Goal: Information Seeking & Learning: Learn about a topic

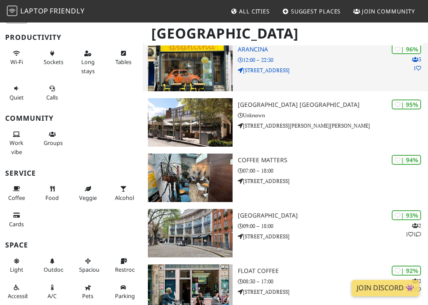
scroll to position [68, 0]
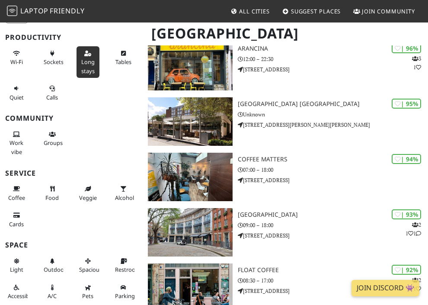
click at [83, 67] on span "Long stays" at bounding box center [87, 66] width 13 height 16
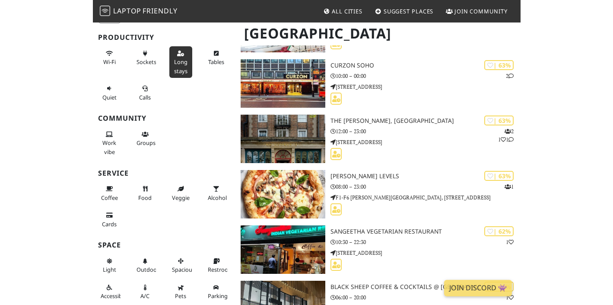
scroll to position [8933, 0]
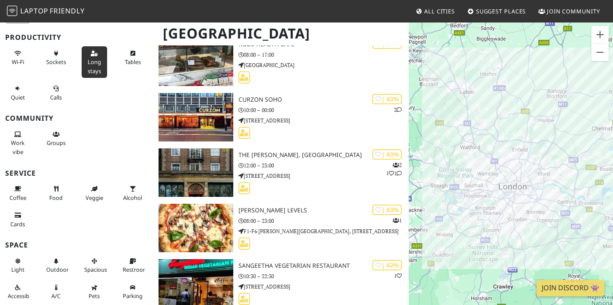
click at [89, 67] on span "Long stays" at bounding box center [94, 66] width 13 height 16
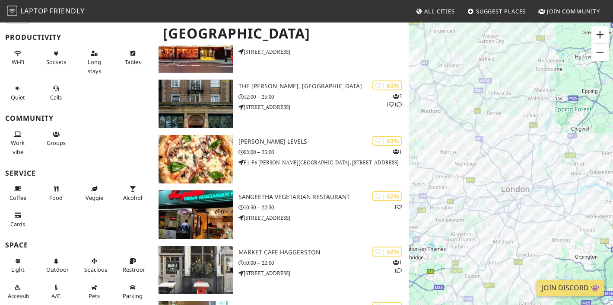
click at [427, 34] on button "Zoom in" at bounding box center [600, 34] width 17 height 17
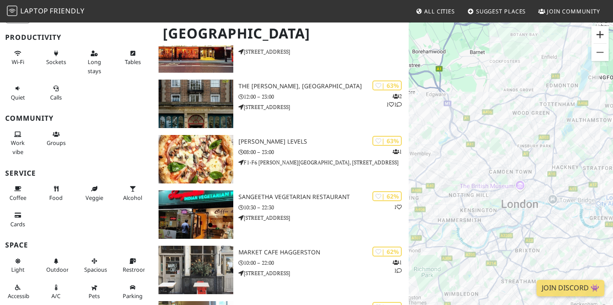
click at [427, 34] on button "Zoom in" at bounding box center [600, 34] width 17 height 17
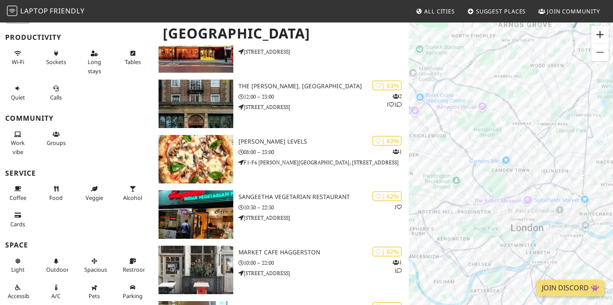
click at [427, 34] on button "Zoom in" at bounding box center [600, 34] width 17 height 17
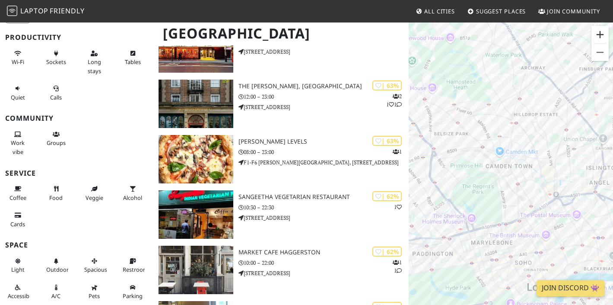
click at [427, 34] on button "Zoom in" at bounding box center [600, 34] width 17 height 17
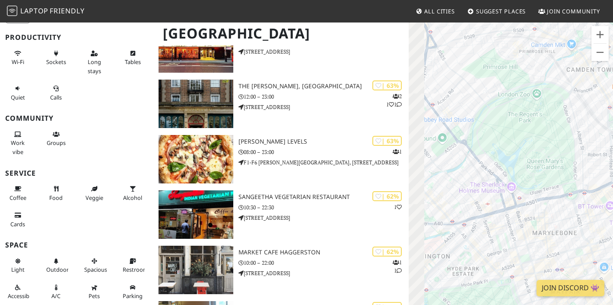
drag, startPoint x: 519, startPoint y: 176, endPoint x: 616, endPoint y: 86, distance: 132.7
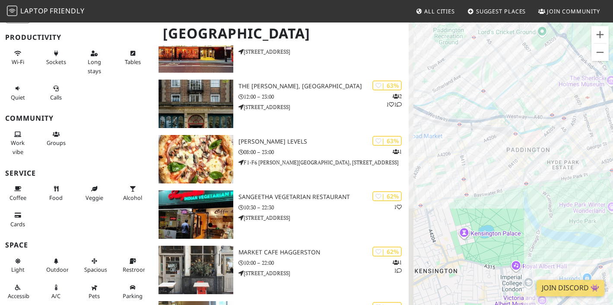
drag, startPoint x: 483, startPoint y: 214, endPoint x: 573, endPoint y: 105, distance: 140.9
click at [427, 105] on div "To navigate, press the arrow keys." at bounding box center [511, 174] width 204 height 305
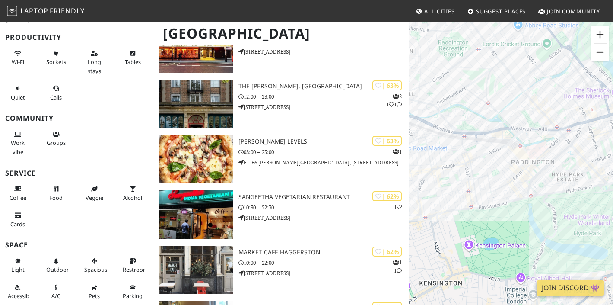
click at [427, 34] on button "Zoom in" at bounding box center [600, 34] width 17 height 17
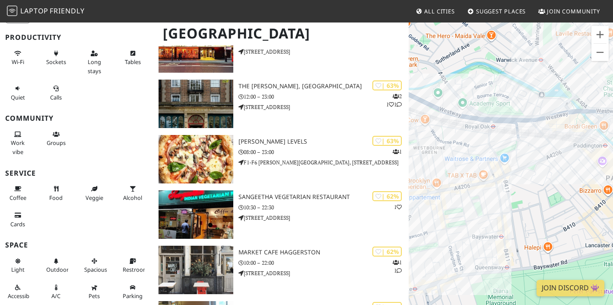
drag, startPoint x: 459, startPoint y: 104, endPoint x: 535, endPoint y: 132, distance: 80.9
click at [427, 132] on div "To navigate, press the arrow keys." at bounding box center [511, 174] width 204 height 305
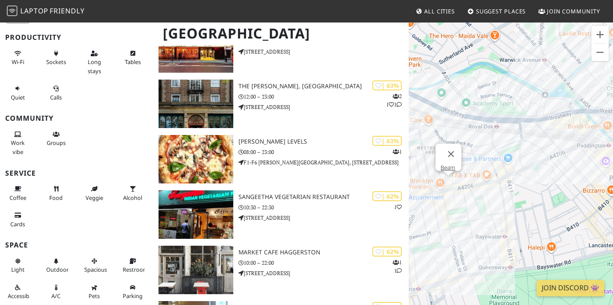
click at [427, 183] on div "To navigate, press the arrow keys. Beam" at bounding box center [511, 174] width 204 height 305
click at [427, 178] on div "To navigate, press the arrow keys. Beam The [PERSON_NAME] Rabbit" at bounding box center [511, 174] width 204 height 305
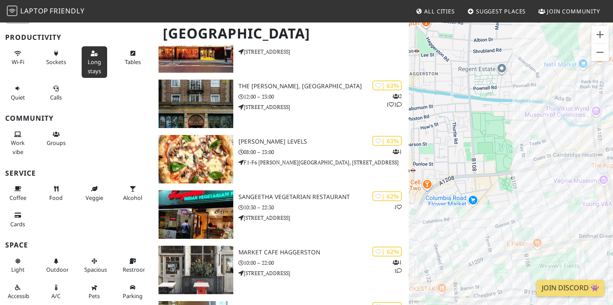
click at [103, 58] on button "Long stays" at bounding box center [94, 62] width 25 height 32
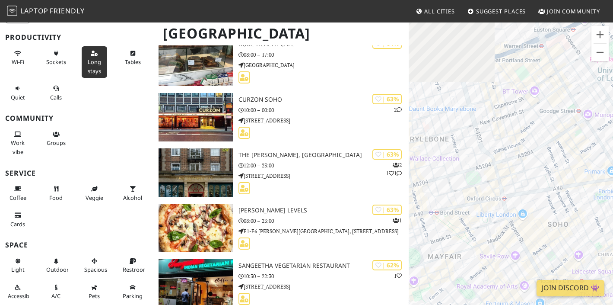
drag, startPoint x: 451, startPoint y: 148, endPoint x: 592, endPoint y: 83, distance: 154.5
click at [427, 83] on div "To navigate, press the arrow keys. The [PERSON_NAME] Rabbit" at bounding box center [511, 174] width 204 height 305
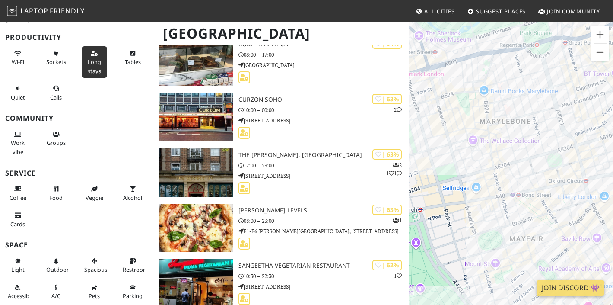
drag, startPoint x: 448, startPoint y: 186, endPoint x: 525, endPoint y: 172, distance: 79.1
click at [427, 172] on div "To navigate, press the arrow keys. The [PERSON_NAME] Rabbit" at bounding box center [511, 174] width 204 height 305
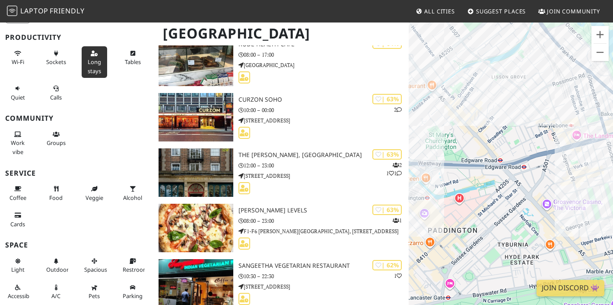
drag, startPoint x: 466, startPoint y: 159, endPoint x: 619, endPoint y: 197, distance: 157.6
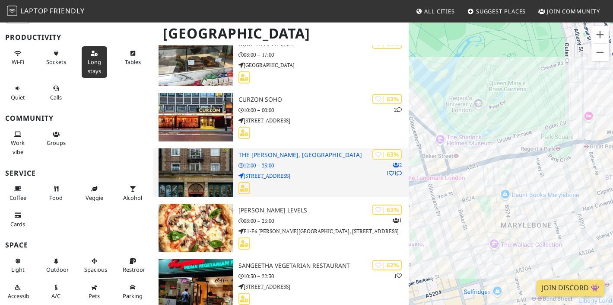
drag, startPoint x: 576, startPoint y: 143, endPoint x: 381, endPoint y: 157, distance: 195.8
click at [381, 158] on div "[GEOGRAPHIC_DATA] Filters (1) My Places Liked Productivity Wi-Fi Sockets Long s…" at bounding box center [306, 98] width 613 height 18019
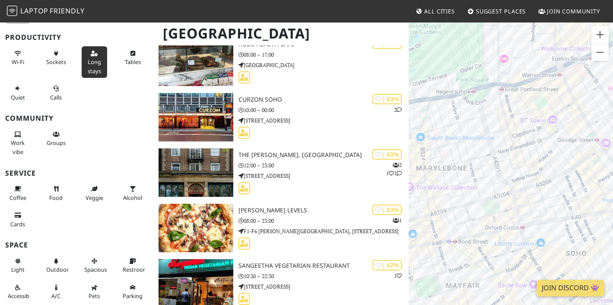
drag, startPoint x: 551, startPoint y: 202, endPoint x: 469, endPoint y: 160, distance: 92.2
click at [427, 160] on div "To navigate, press the arrow keys. The [PERSON_NAME] Rabbit" at bounding box center [511, 174] width 204 height 305
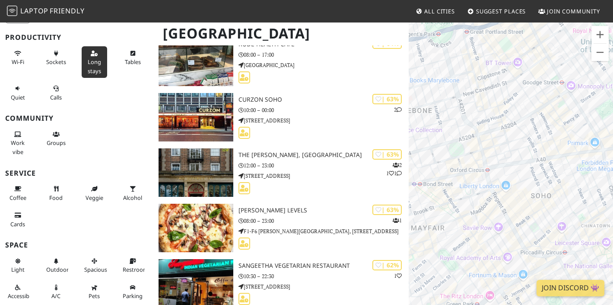
drag, startPoint x: 557, startPoint y: 162, endPoint x: 521, endPoint y: 104, distance: 68.7
click at [427, 104] on div "To navigate, press the arrow keys. The [PERSON_NAME] Rabbit" at bounding box center [511, 174] width 204 height 305
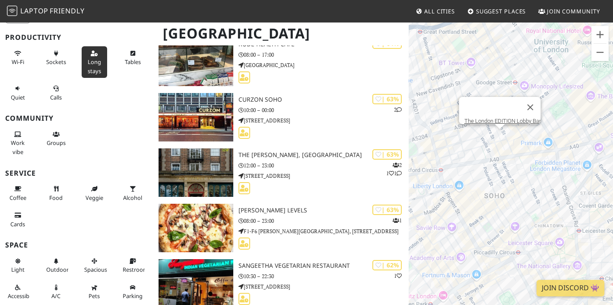
click at [427, 137] on div "To navigate, press the arrow keys. The [PERSON_NAME] Rabbit The London EDITION …" at bounding box center [511, 174] width 204 height 305
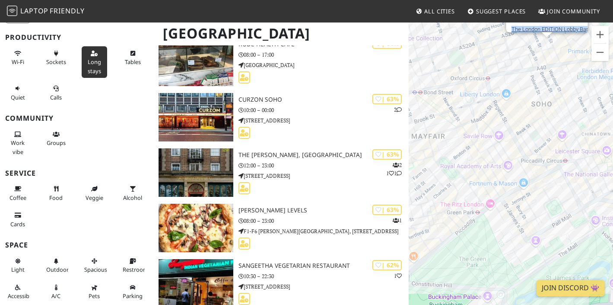
drag, startPoint x: 521, startPoint y: 260, endPoint x: 565, endPoint y: 169, distance: 100.7
click at [427, 169] on div "To navigate, press the arrow keys. The London EDITION Lobby Bar" at bounding box center [511, 174] width 204 height 305
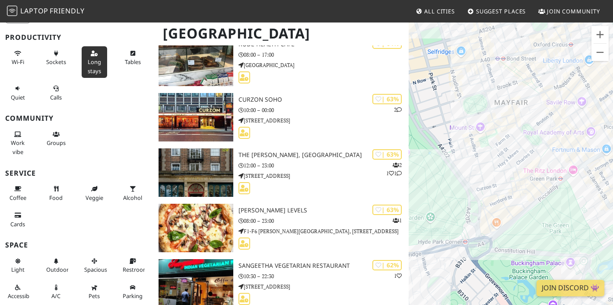
drag, startPoint x: 448, startPoint y: 208, endPoint x: 557, endPoint y: 172, distance: 114.2
click at [427, 172] on div "To navigate, press the arrow keys. The London EDITION Lobby Bar" at bounding box center [511, 174] width 204 height 305
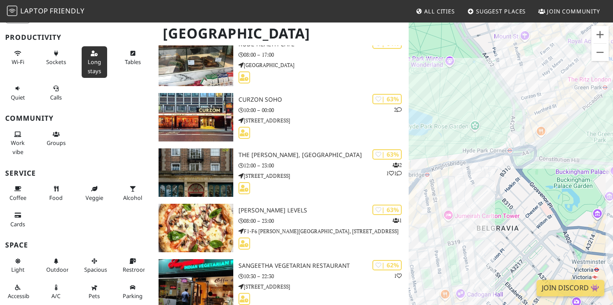
drag, startPoint x: 537, startPoint y: 218, endPoint x: 546, endPoint y: 121, distance: 97.2
click at [427, 121] on div "To navigate, press the arrow keys. The London EDITION Lobby Bar" at bounding box center [511, 174] width 204 height 305
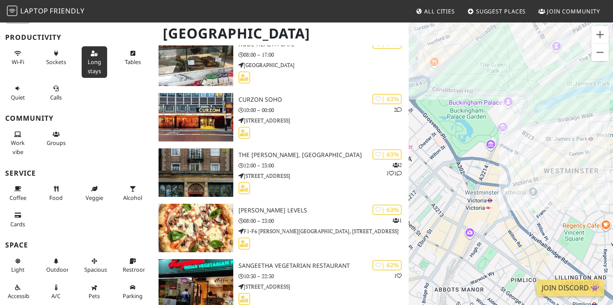
drag, startPoint x: 570, startPoint y: 211, endPoint x: 443, endPoint y: 259, distance: 136.3
click at [427, 259] on div "To navigate, press the arrow keys. The London EDITION Lobby Bar" at bounding box center [511, 174] width 204 height 305
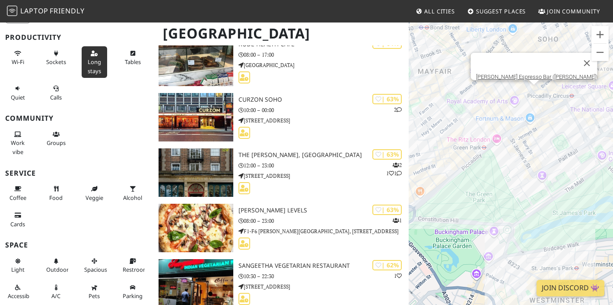
click at [427, 90] on div "To navigate, press the arrow keys. The London EDITION Lobby [PERSON_NAME] Espre…" at bounding box center [511, 174] width 204 height 305
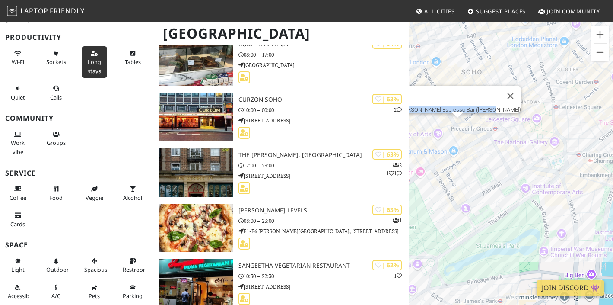
drag, startPoint x: 578, startPoint y: 105, endPoint x: 500, endPoint y: 139, distance: 85.0
click at [427, 140] on div "To navigate, press the arrow keys. [PERSON_NAME] Espresso Bar ([PERSON_NAME])" at bounding box center [511, 174] width 204 height 305
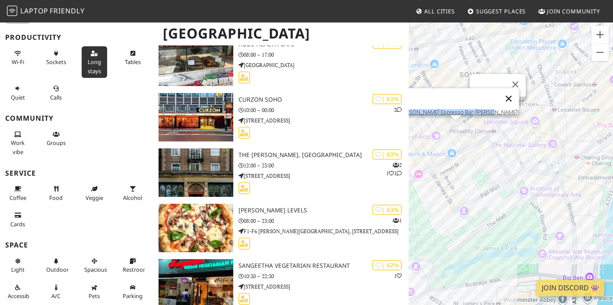
click at [427, 94] on button "Close" at bounding box center [508, 98] width 21 height 21
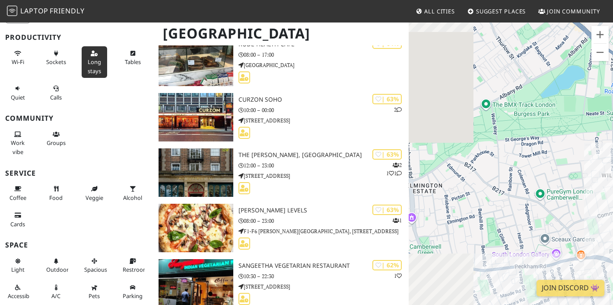
drag, startPoint x: 453, startPoint y: 151, endPoint x: 585, endPoint y: 162, distance: 133.1
click at [427, 162] on div "To navigate, press the arrow keys." at bounding box center [511, 174] width 204 height 305
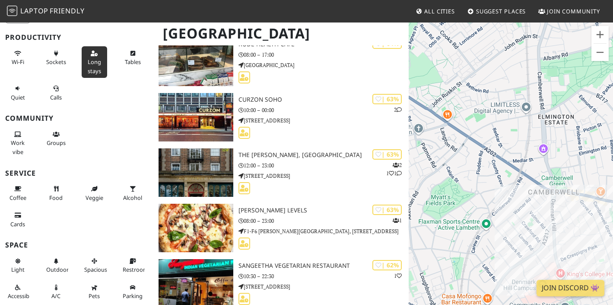
drag, startPoint x: 479, startPoint y: 183, endPoint x: 560, endPoint y: 107, distance: 110.7
click at [427, 107] on div "To navigate, press the arrow keys." at bounding box center [511, 174] width 204 height 305
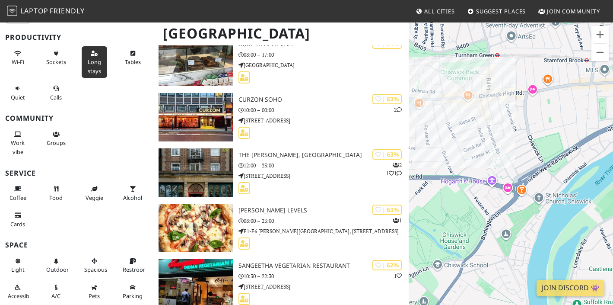
click at [90, 63] on span "Long stays" at bounding box center [94, 66] width 13 height 16
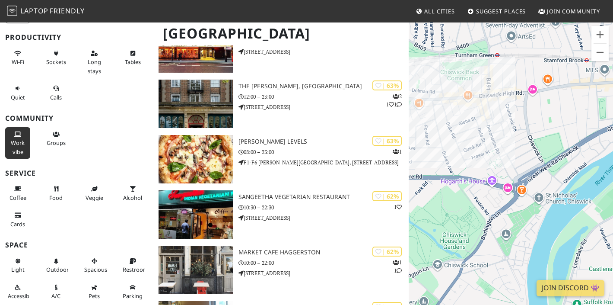
click at [17, 143] on span "Work vibe" at bounding box center [18, 147] width 14 height 16
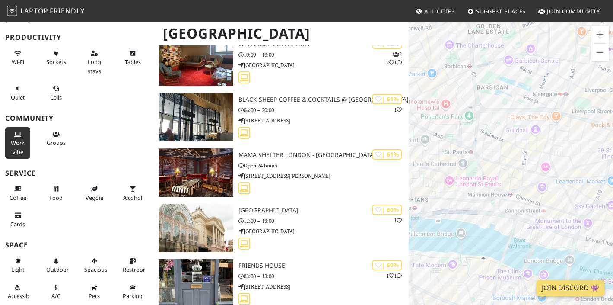
drag, startPoint x: 458, startPoint y: 121, endPoint x: 587, endPoint y: 107, distance: 129.0
click at [427, 107] on div "To navigate, press the arrow keys." at bounding box center [511, 174] width 204 height 305
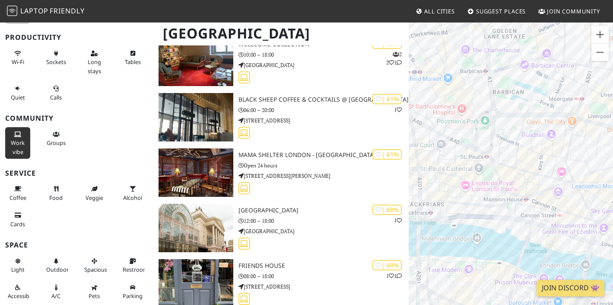
drag, startPoint x: 474, startPoint y: 92, endPoint x: 591, endPoint y: 164, distance: 137.2
click at [427, 164] on div "To navigate, press the arrow keys." at bounding box center [511, 174] width 204 height 305
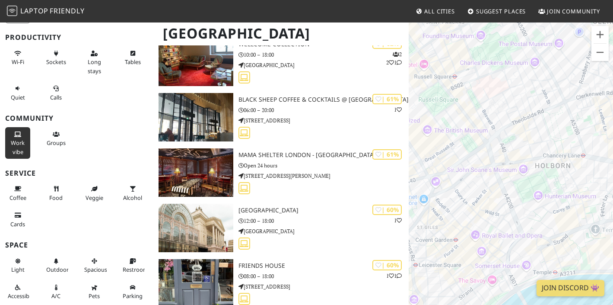
drag, startPoint x: 453, startPoint y: 185, endPoint x: 584, endPoint y: 162, distance: 133.0
click at [427, 162] on div "To navigate, press the arrow keys." at bounding box center [511, 174] width 204 height 305
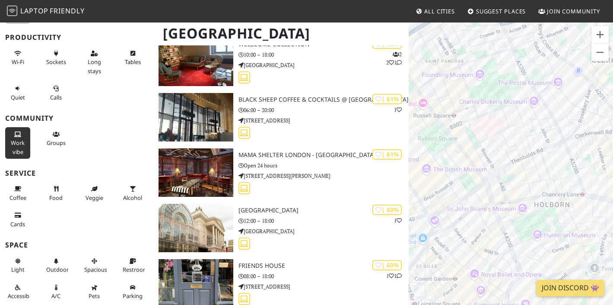
drag, startPoint x: 457, startPoint y: 134, endPoint x: 557, endPoint y: 74, distance: 115.9
click at [427, 74] on div "To navigate, press the arrow keys." at bounding box center [511, 174] width 204 height 305
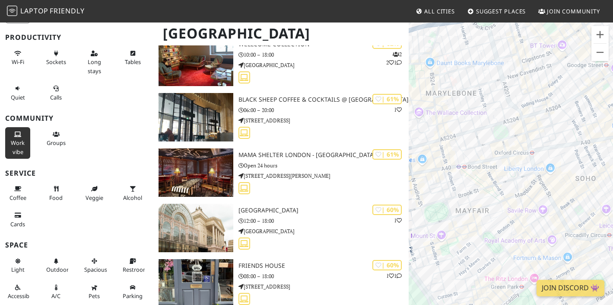
drag, startPoint x: 440, startPoint y: 150, endPoint x: 548, endPoint y: 149, distance: 108.0
click at [427, 149] on div "To navigate, press the arrow keys." at bounding box center [511, 174] width 204 height 305
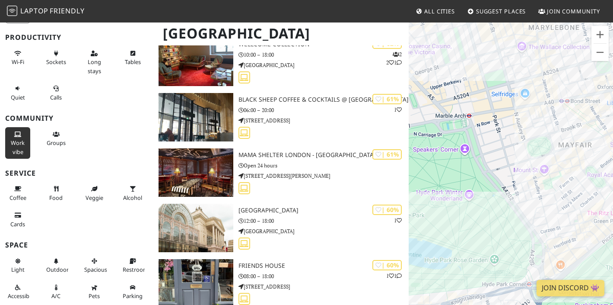
drag, startPoint x: 479, startPoint y: 170, endPoint x: 574, endPoint y: 32, distance: 168.1
click at [427, 32] on div "To navigate, press the arrow keys." at bounding box center [511, 174] width 204 height 305
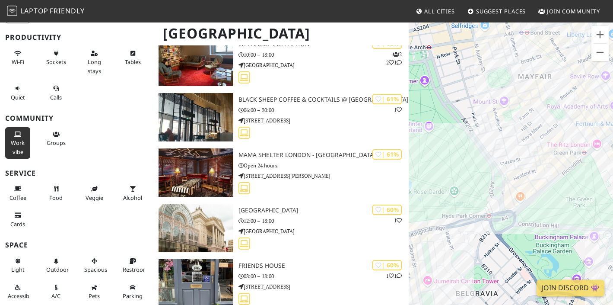
drag, startPoint x: 528, startPoint y: 200, endPoint x: 487, endPoint y: 133, distance: 78.8
click at [427, 133] on div "To navigate, press the arrow keys." at bounding box center [511, 174] width 204 height 305
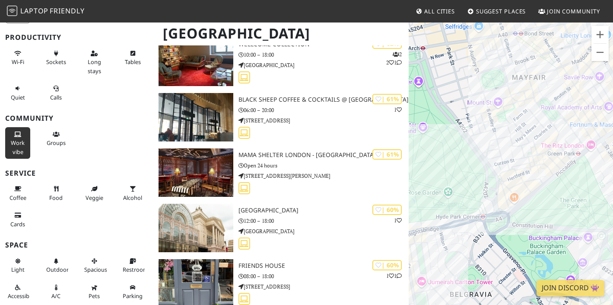
drag, startPoint x: 551, startPoint y: 175, endPoint x: 448, endPoint y: 176, distance: 102.4
click at [427, 176] on div "To navigate, press the arrow keys." at bounding box center [511, 174] width 204 height 305
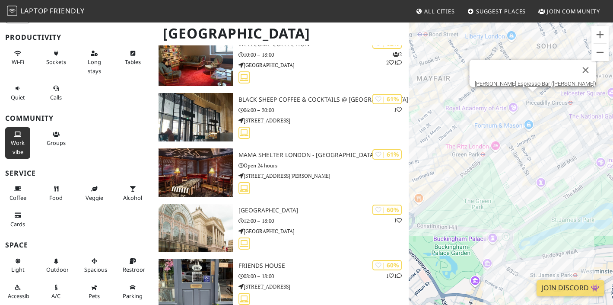
click at [427, 99] on div "To navigate, press the arrow keys. [PERSON_NAME] Espresso Bar ([PERSON_NAME])" at bounding box center [511, 174] width 204 height 305
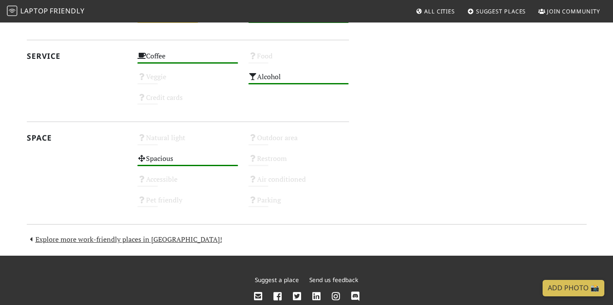
scroll to position [454, 0]
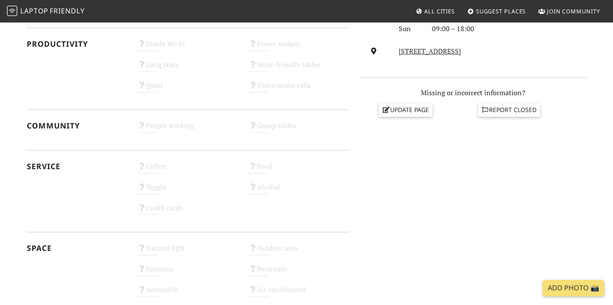
scroll to position [378, 0]
